Goal: Information Seeking & Learning: Learn about a topic

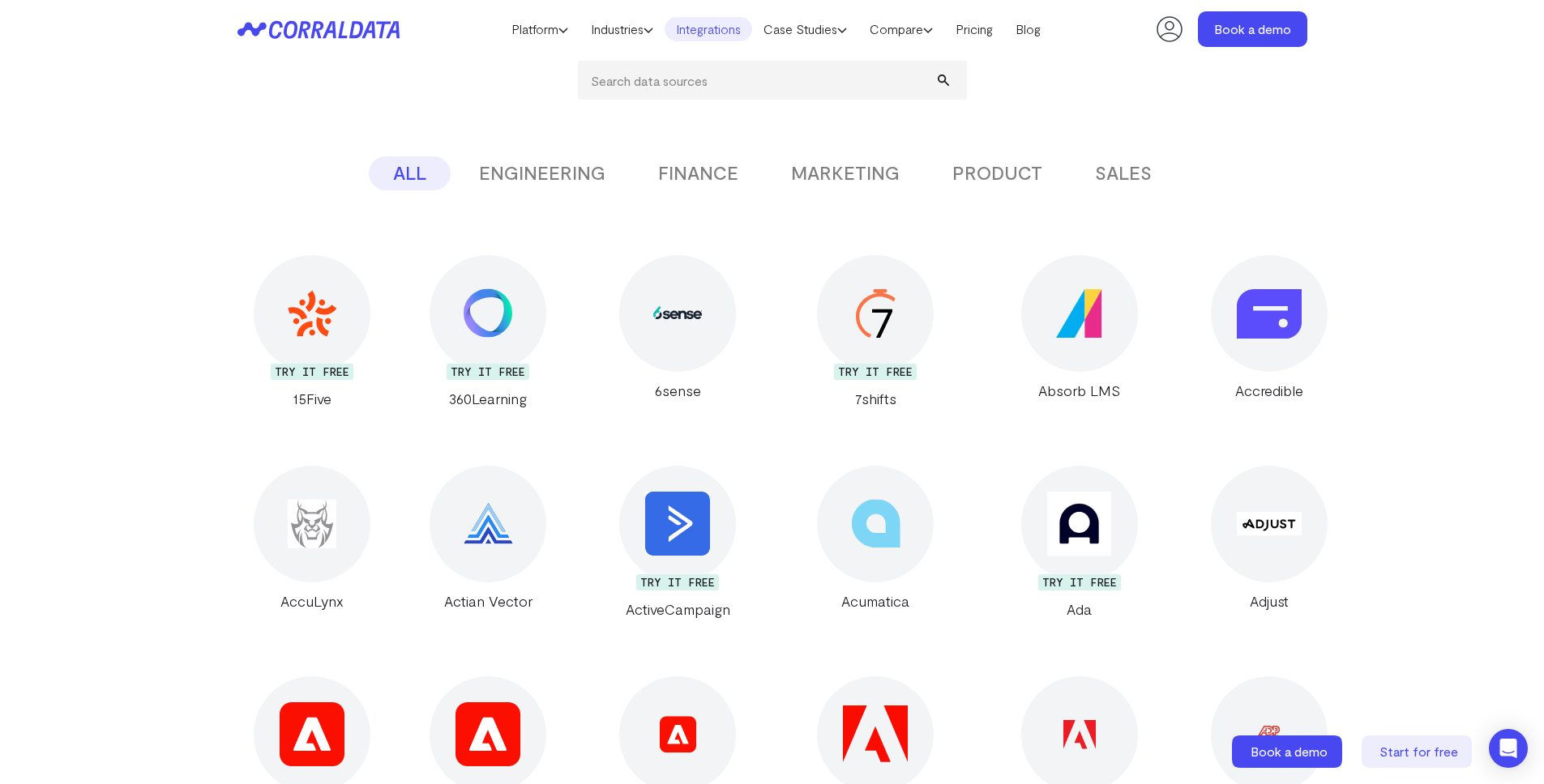
scroll to position [259, 0]
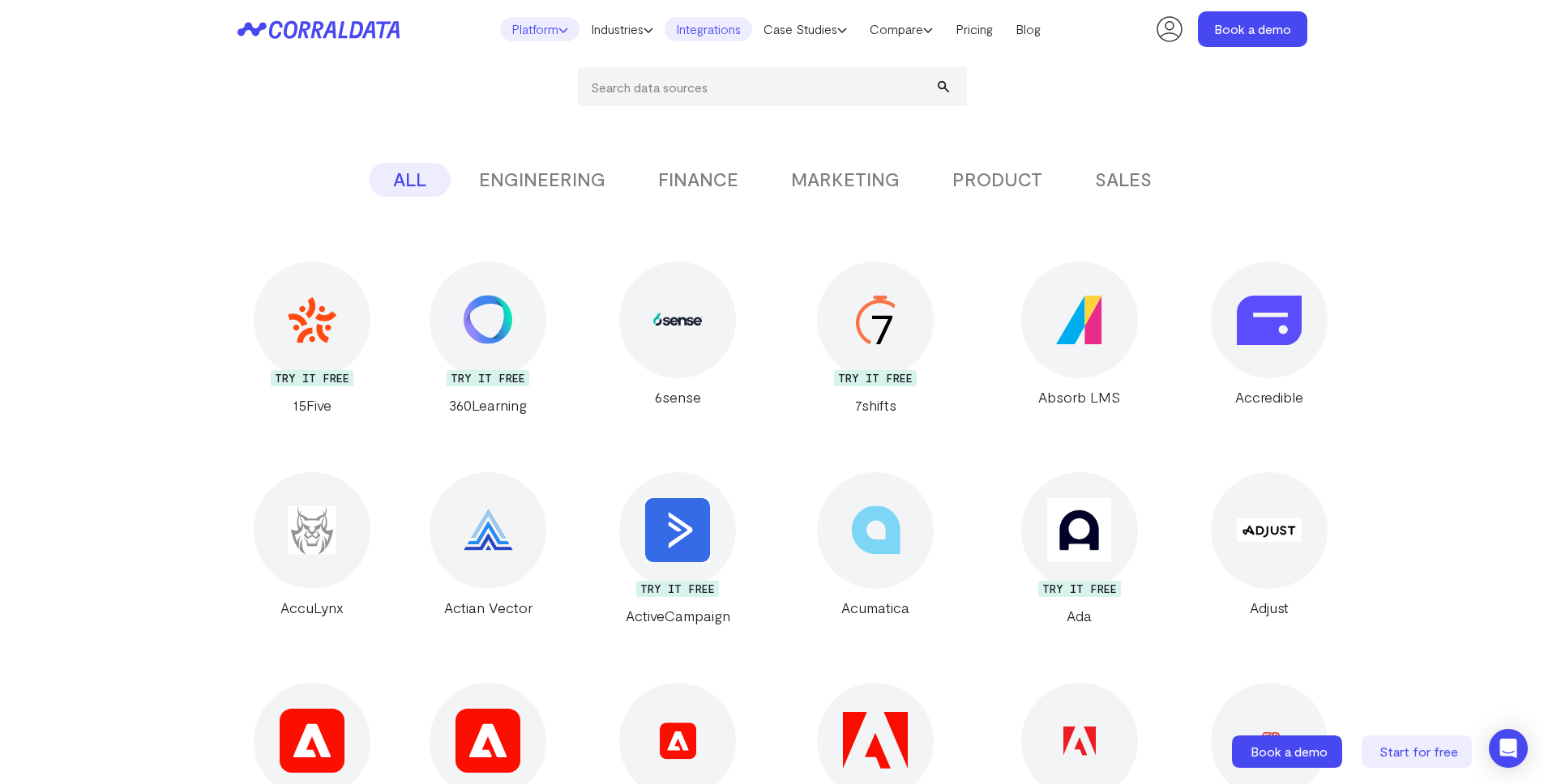
click at [529, 20] on link "Platform" at bounding box center [540, 29] width 79 height 24
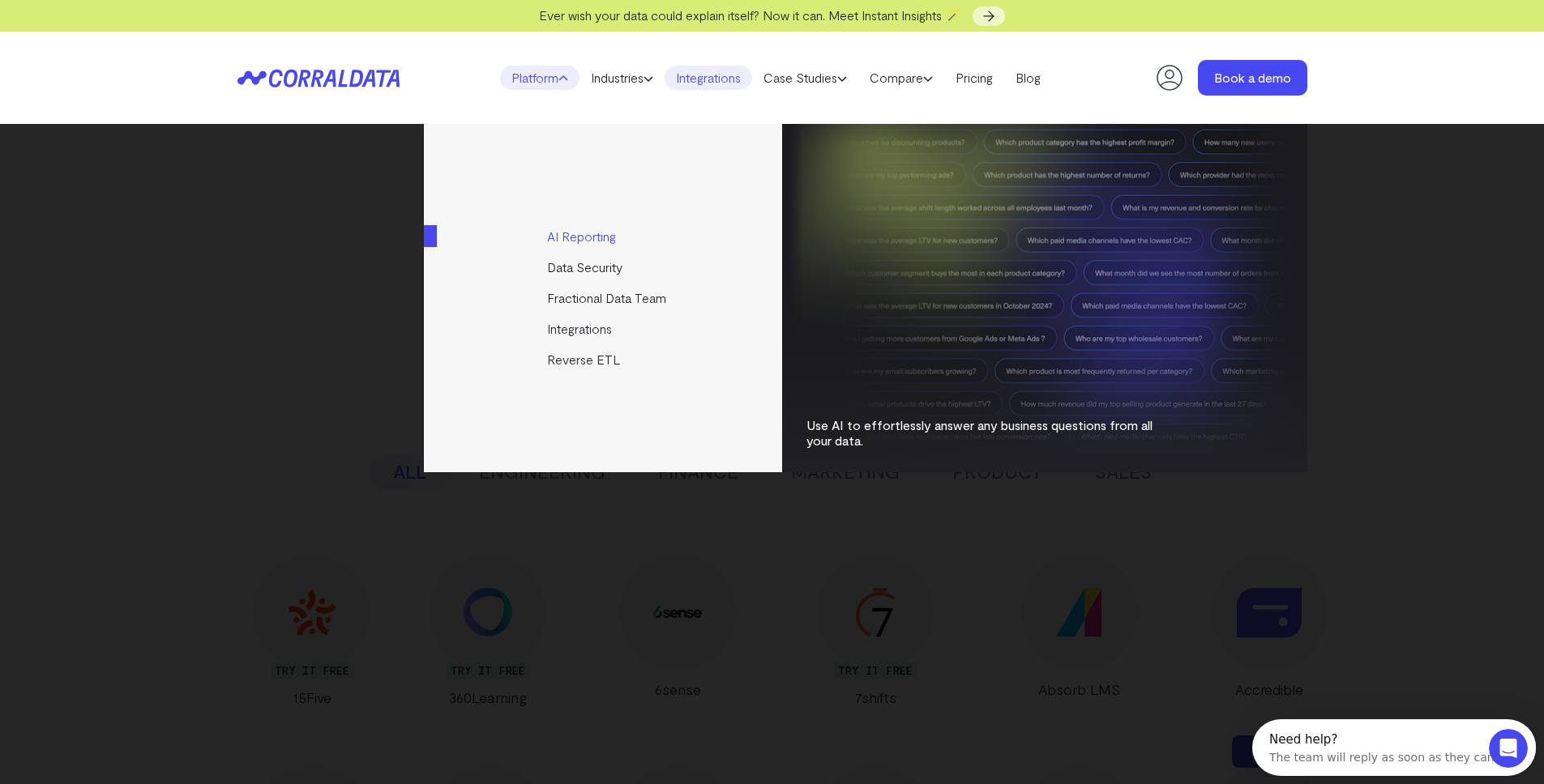
click at [586, 239] on link "AI Reporting" at bounding box center [604, 237] width 361 height 31
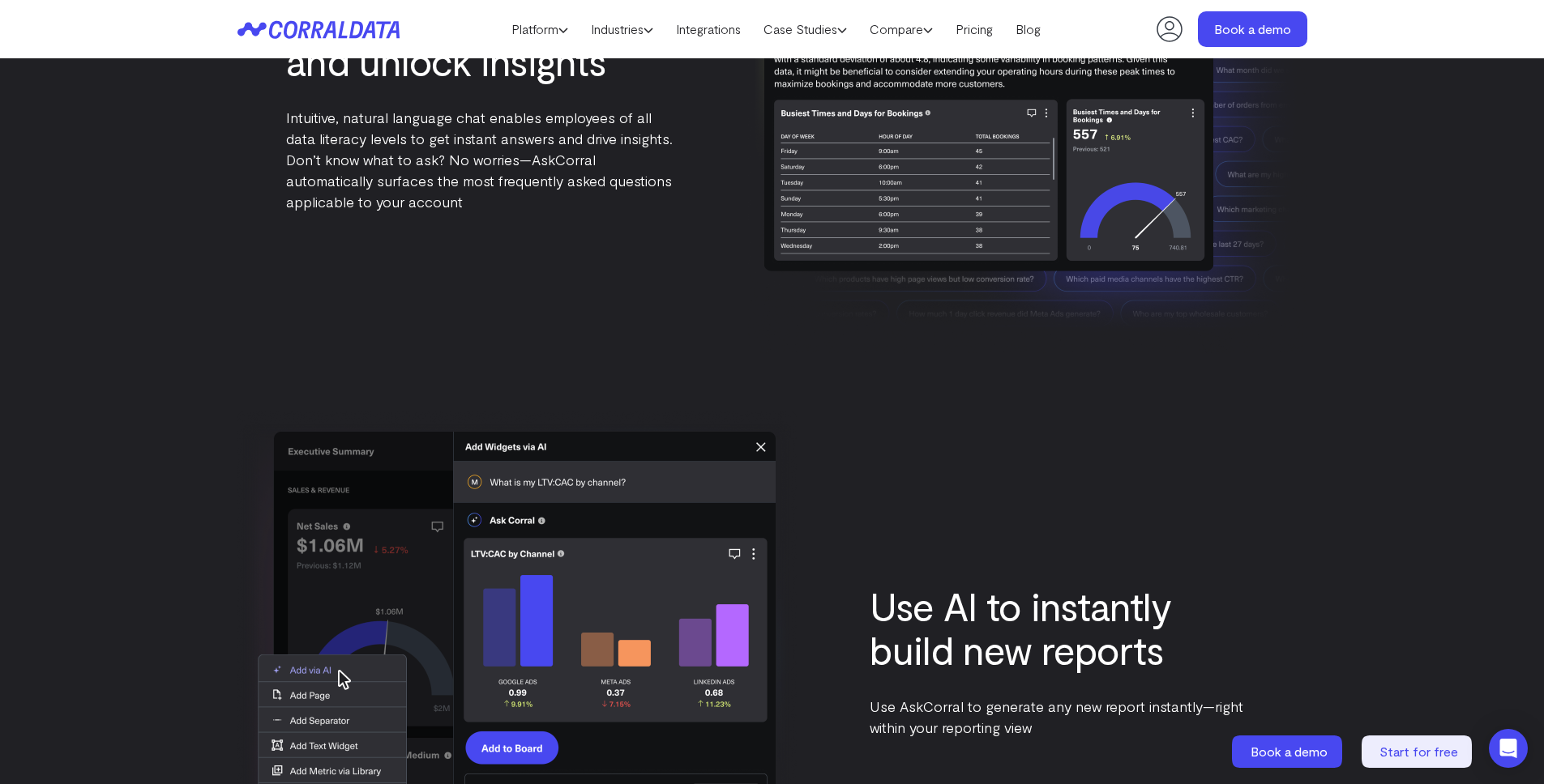
scroll to position [2431, 0]
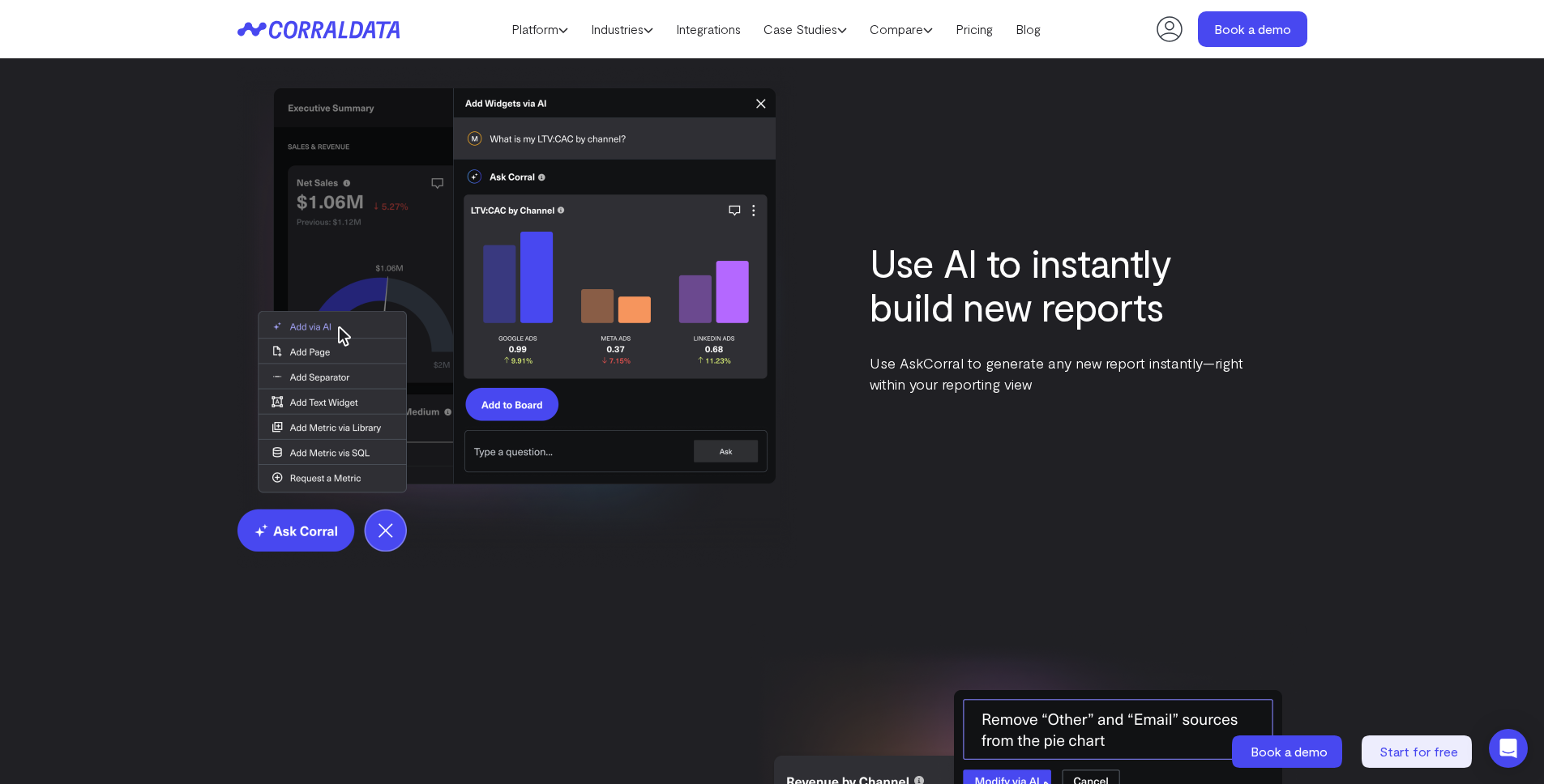
click at [389, 532] on img at bounding box center [517, 317] width 559 height 500
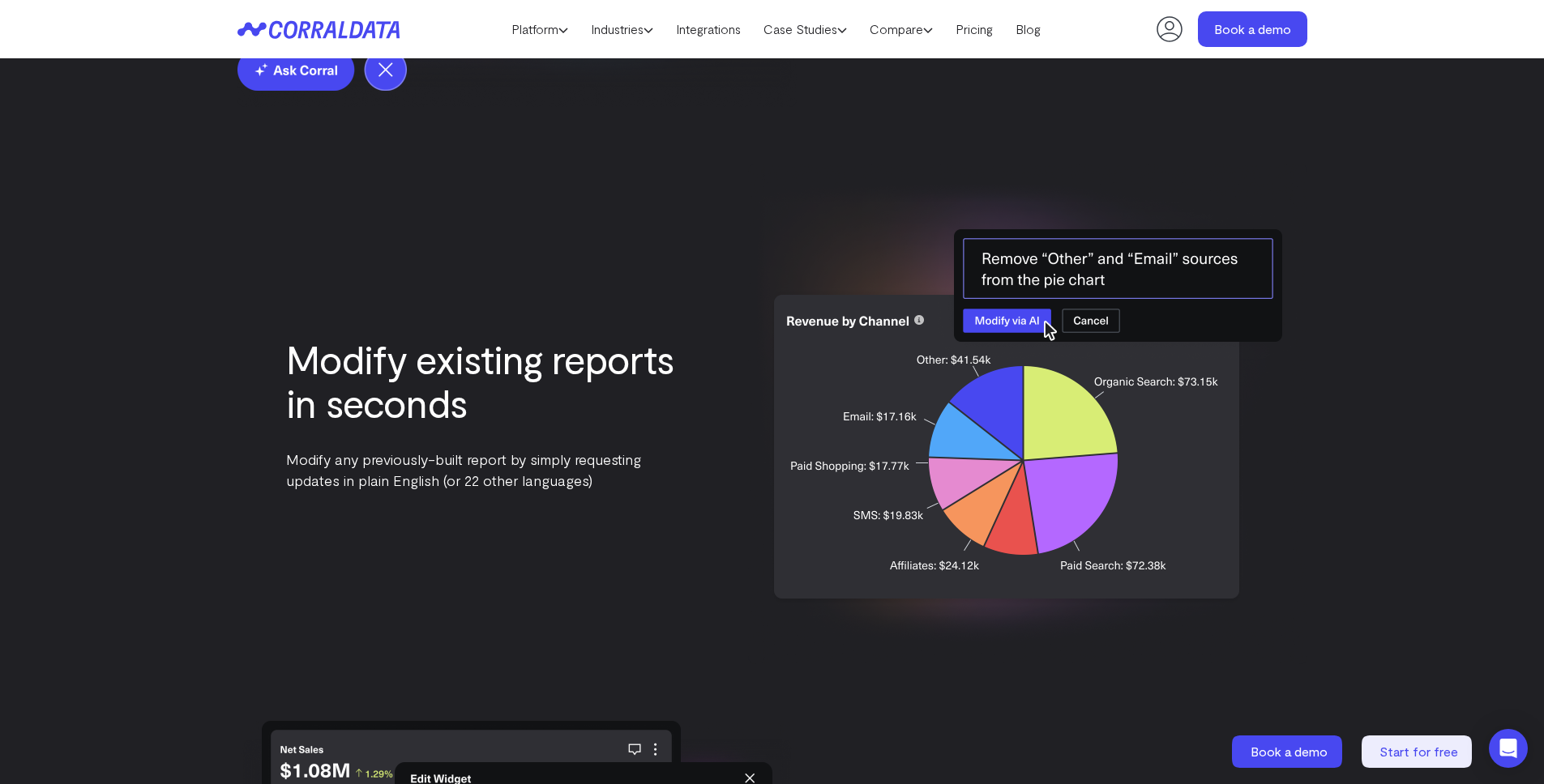
scroll to position [3468, 0]
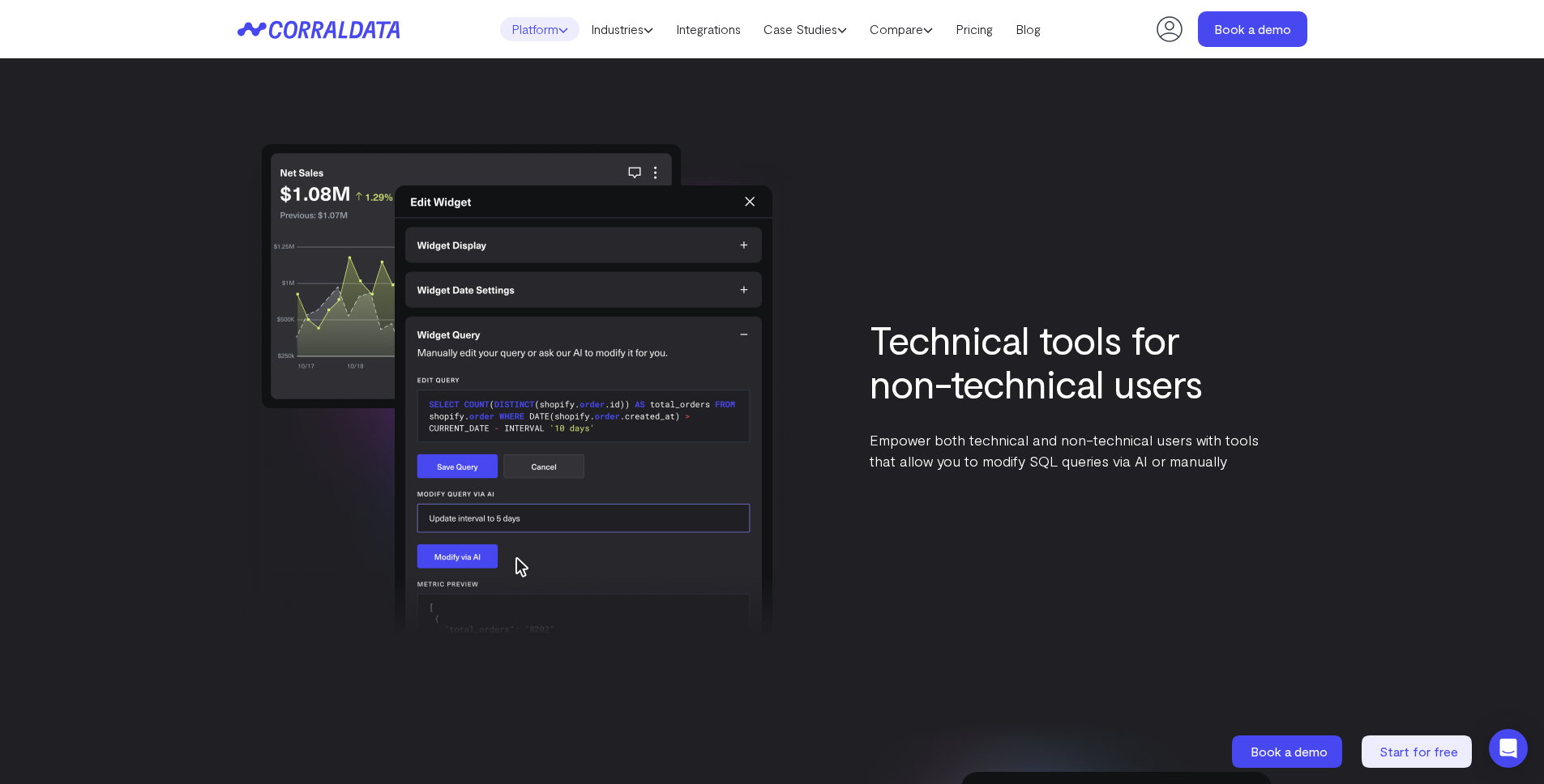
click at [544, 40] on link "Platform" at bounding box center [540, 29] width 79 height 24
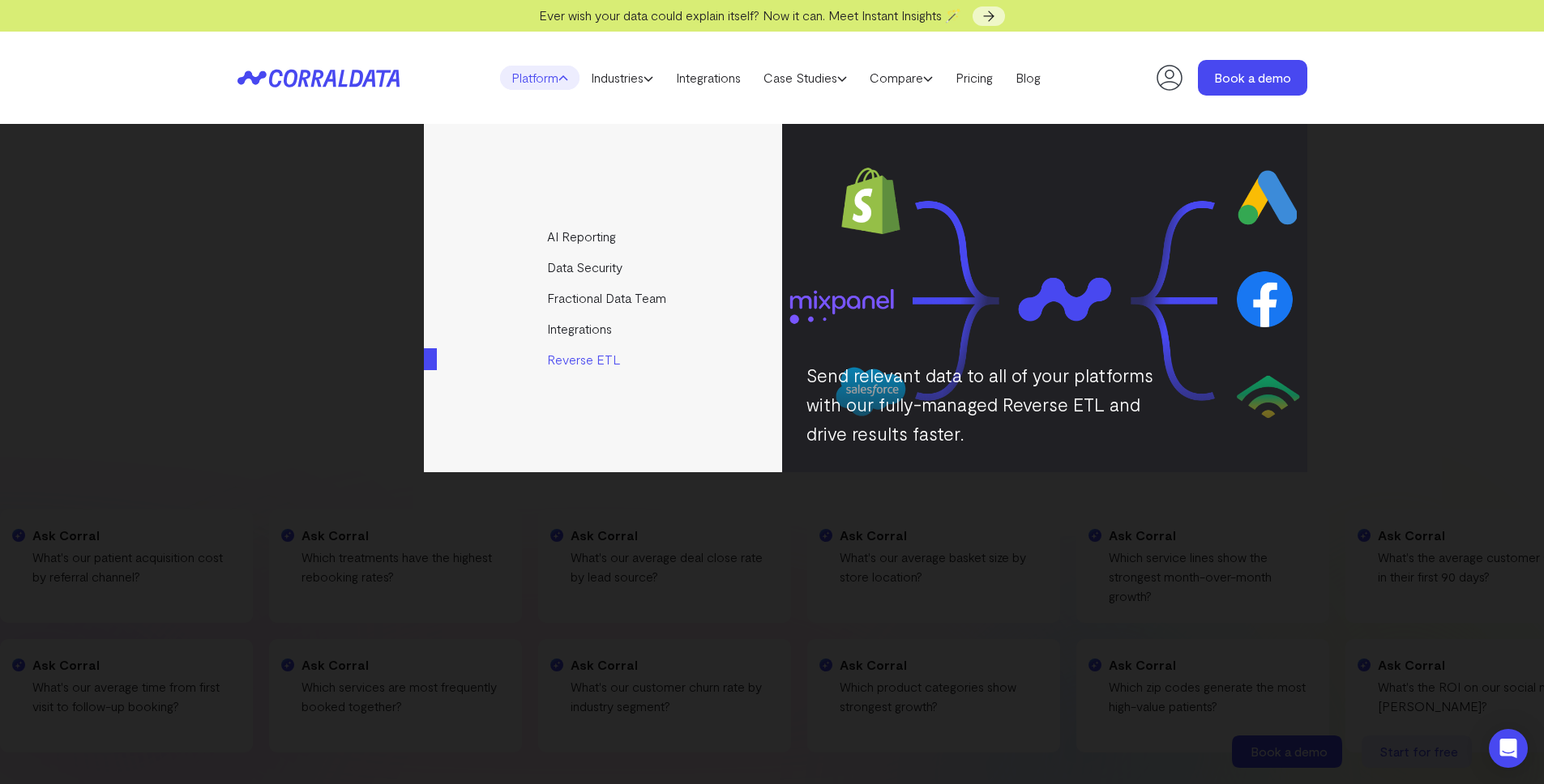
click at [612, 361] on link "Reverse ETL" at bounding box center [604, 360] width 361 height 31
